Goal: Communication & Community: Answer question/provide support

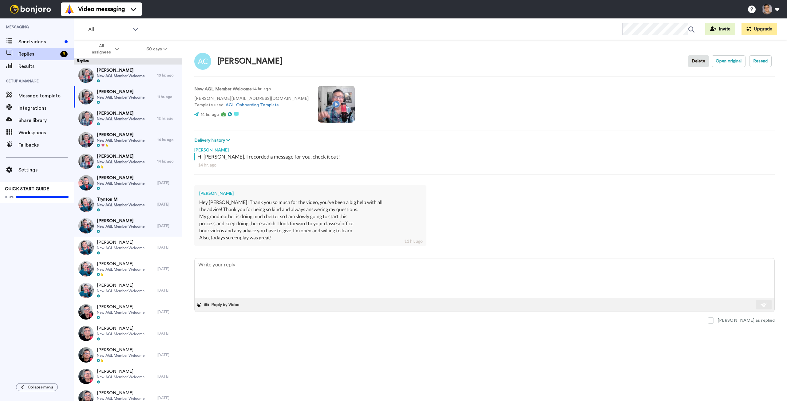
scroll to position [22, 0]
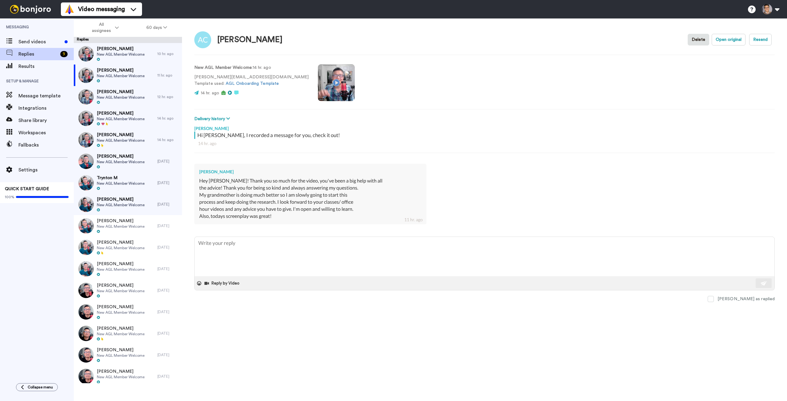
type textarea "x"
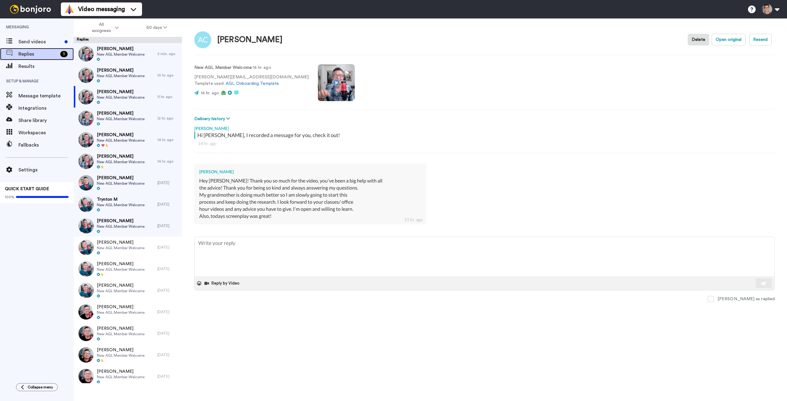
click at [49, 53] on span "Replies" at bounding box center [37, 53] width 39 height 7
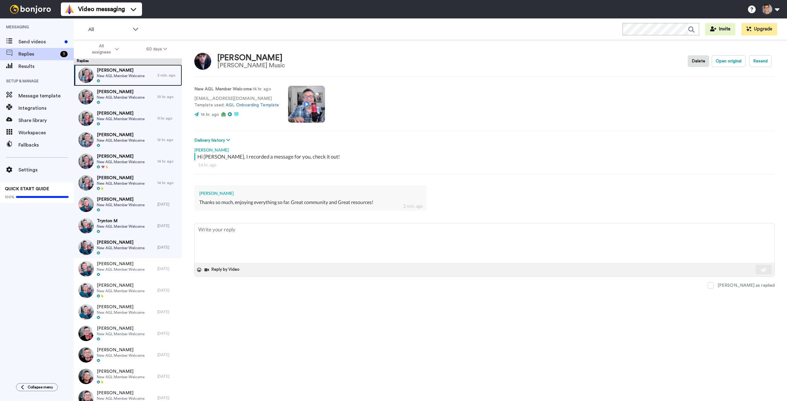
click at [116, 73] on span "[PERSON_NAME]" at bounding box center [121, 70] width 48 height 6
click at [317, 234] on textarea at bounding box center [483, 242] width 579 height 39
type textarea "x"
